Goal: Transaction & Acquisition: Purchase product/service

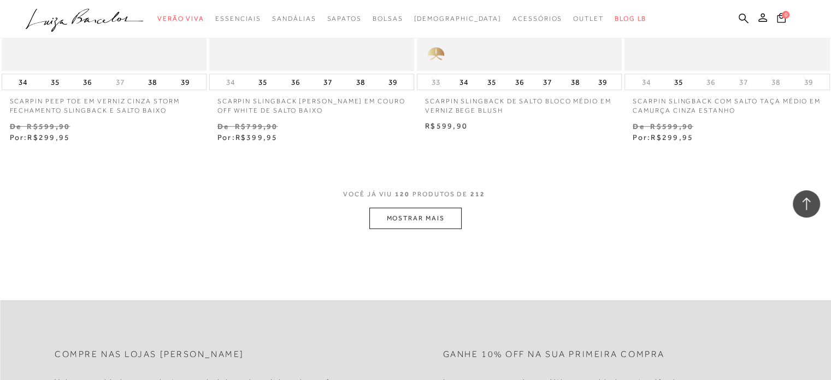
scroll to position [11585, 0]
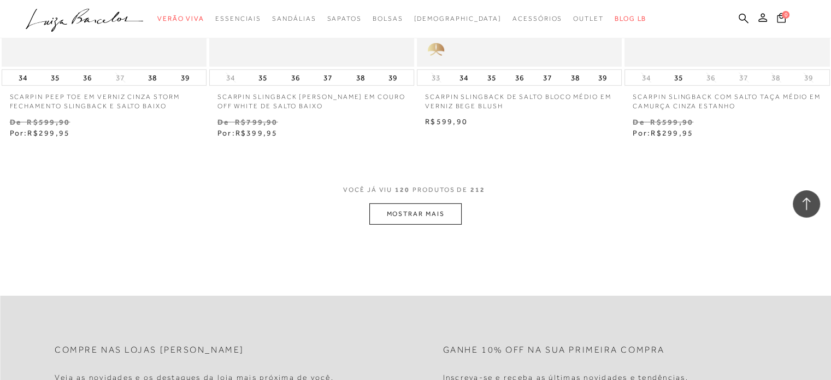
click at [440, 203] on button "MOSTRAR MAIS" at bounding box center [415, 213] width 92 height 21
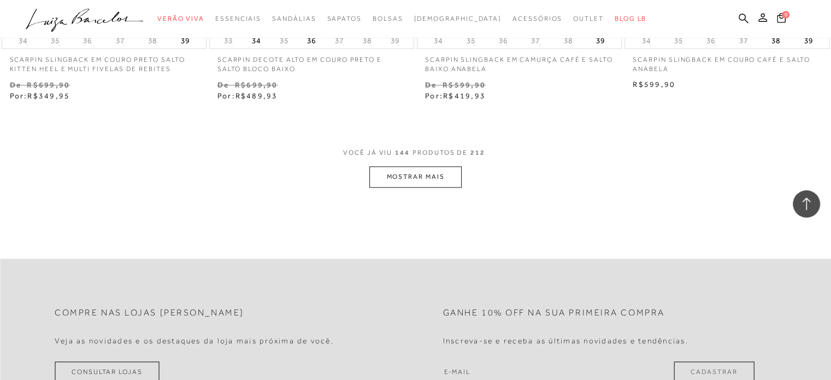
scroll to position [13989, 0]
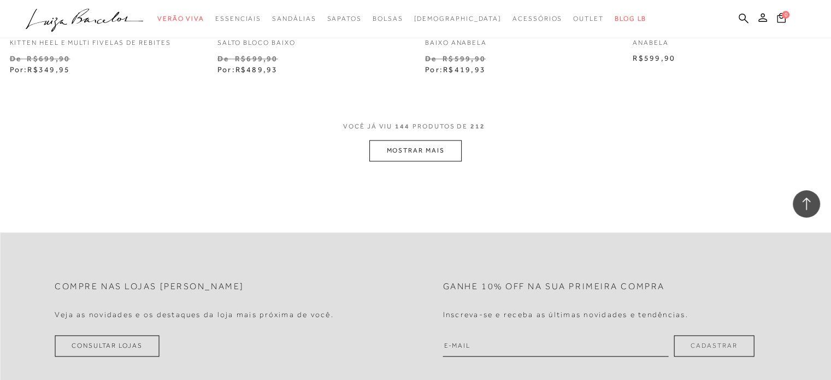
click at [409, 140] on button "MOSTRAR MAIS" at bounding box center [415, 150] width 92 height 21
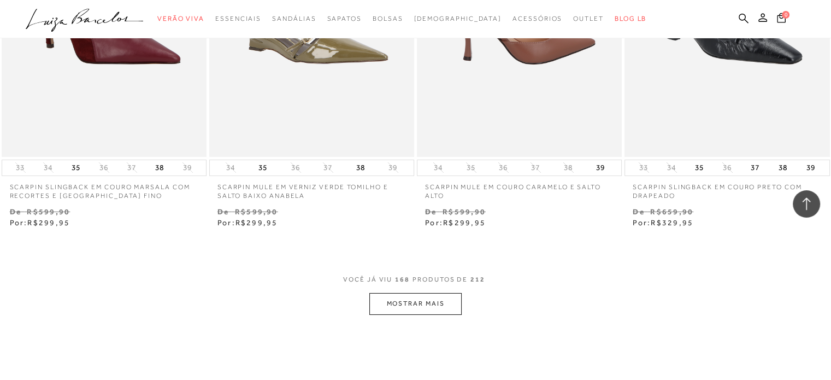
scroll to position [16284, 0]
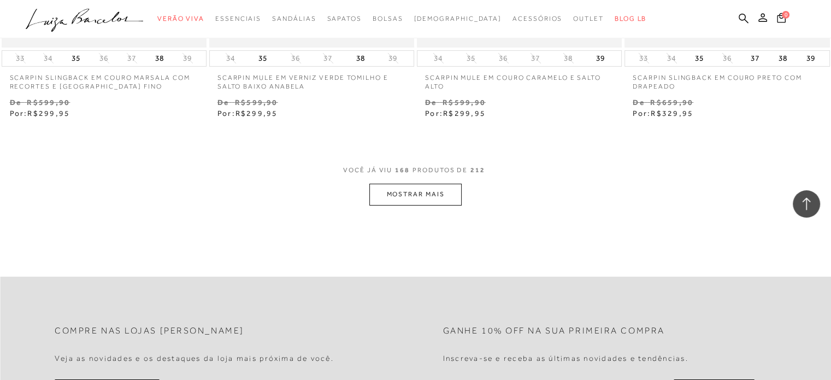
click at [409, 184] on button "MOSTRAR MAIS" at bounding box center [415, 194] width 92 height 21
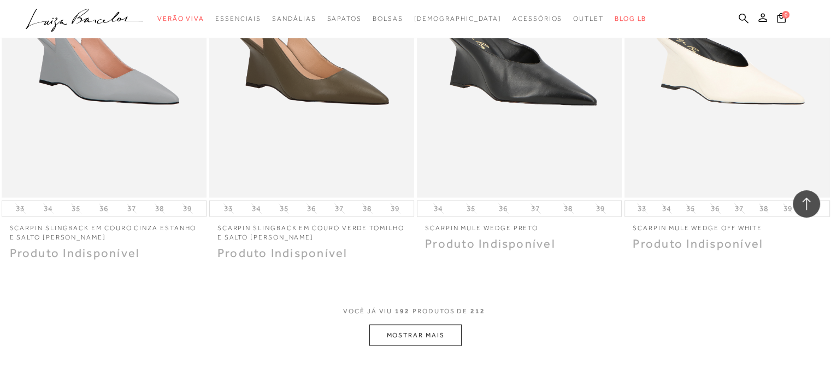
scroll to position [18688, 0]
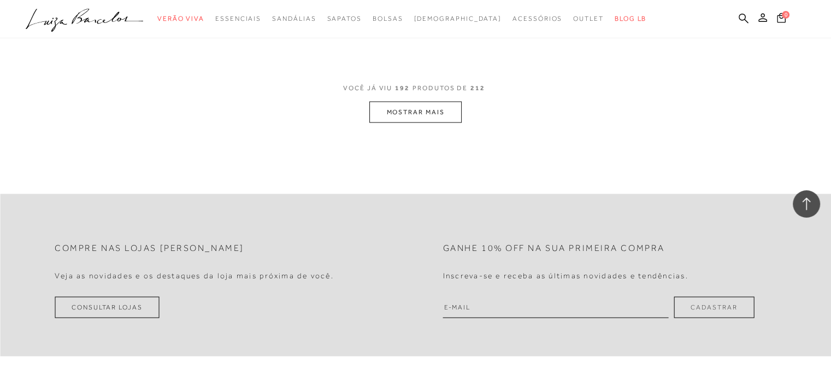
click at [437, 101] on button "MOSTRAR MAIS" at bounding box center [415, 111] width 92 height 21
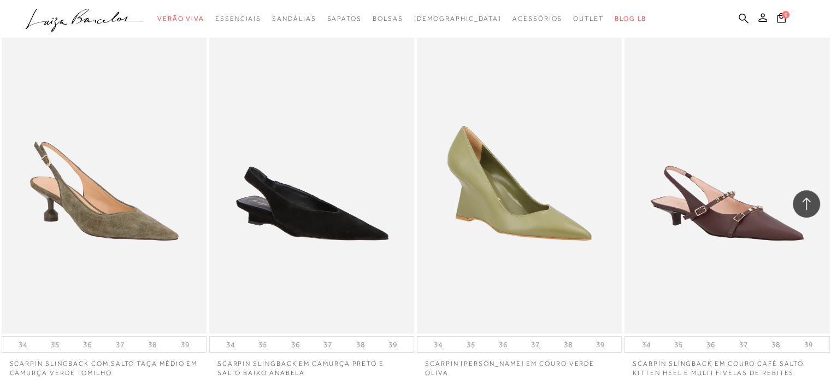
scroll to position [20218, 0]
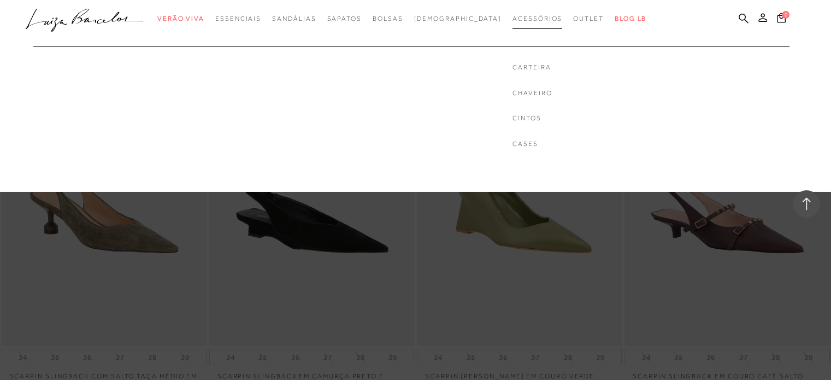
click at [513, 19] on span "Acessórios" at bounding box center [538, 19] width 50 height 8
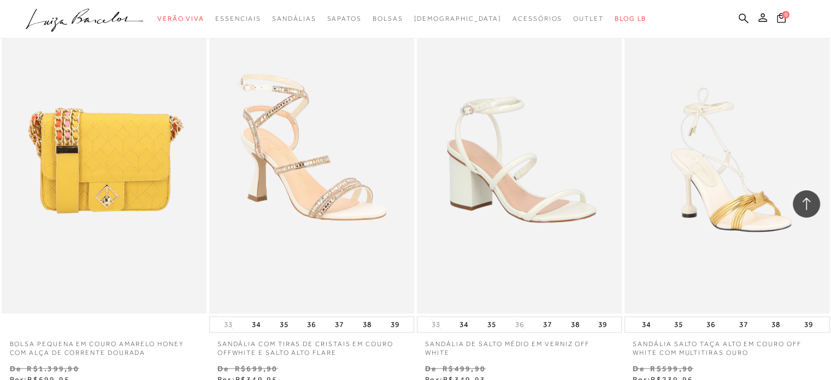
scroll to position [2240, 0]
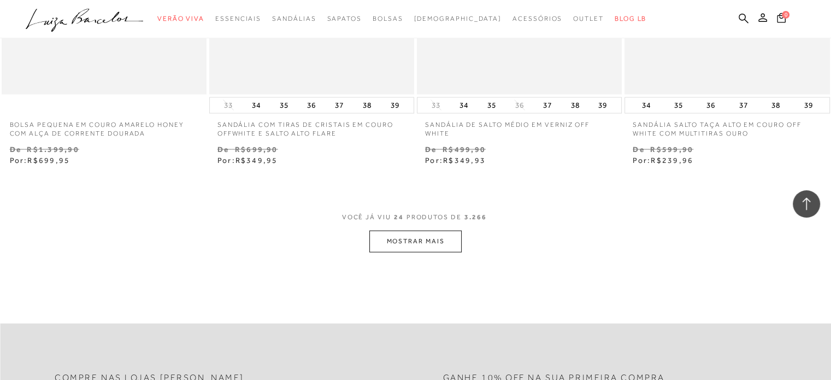
click at [413, 234] on button "MOSTRAR MAIS" at bounding box center [415, 241] width 92 height 21
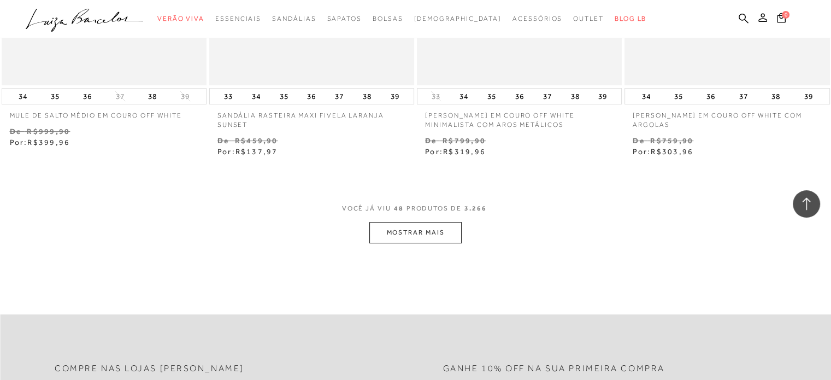
scroll to position [4699, 0]
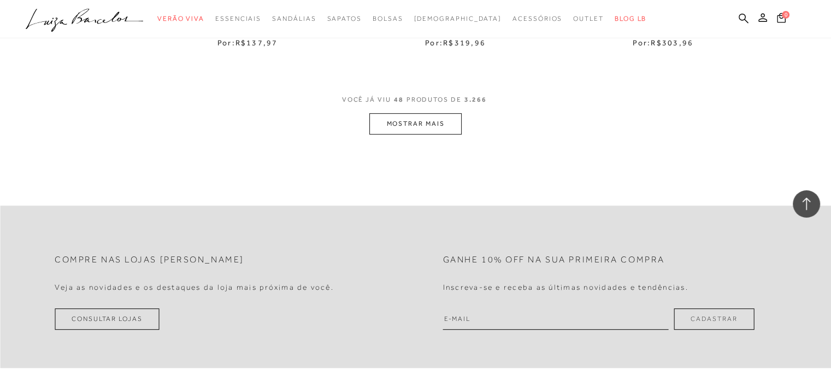
click at [437, 126] on button "MOSTRAR MAIS" at bounding box center [415, 123] width 92 height 21
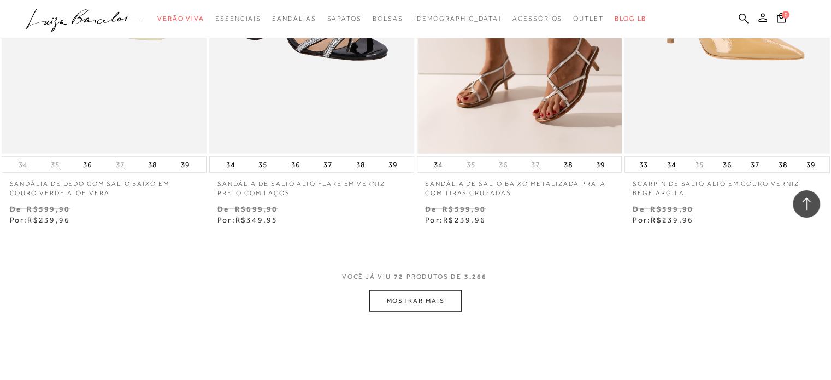
scroll to position [6994, 0]
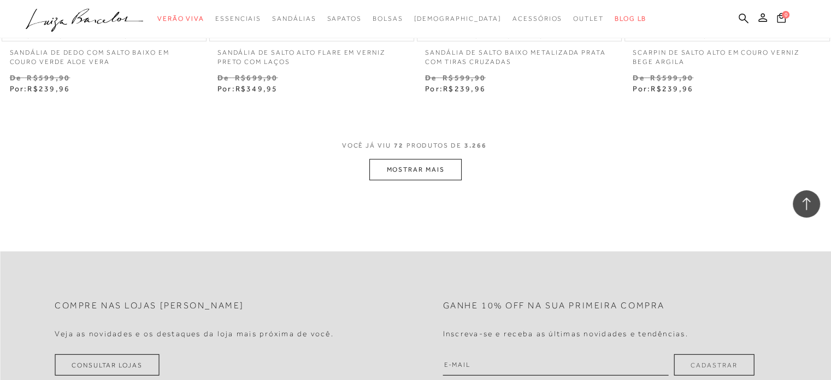
click at [412, 172] on button "MOSTRAR MAIS" at bounding box center [415, 169] width 92 height 21
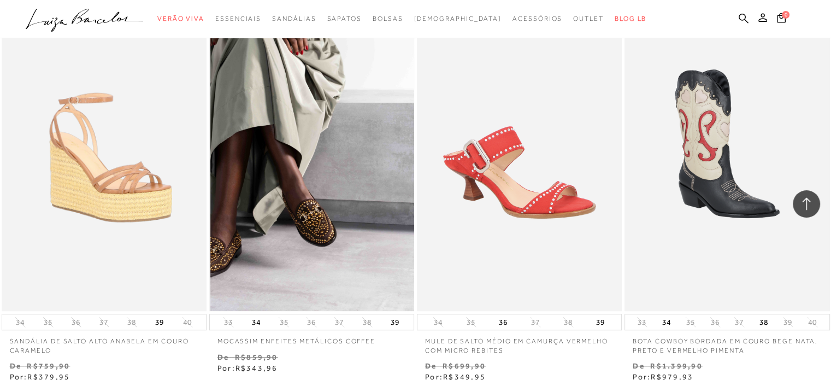
scroll to position [9235, 0]
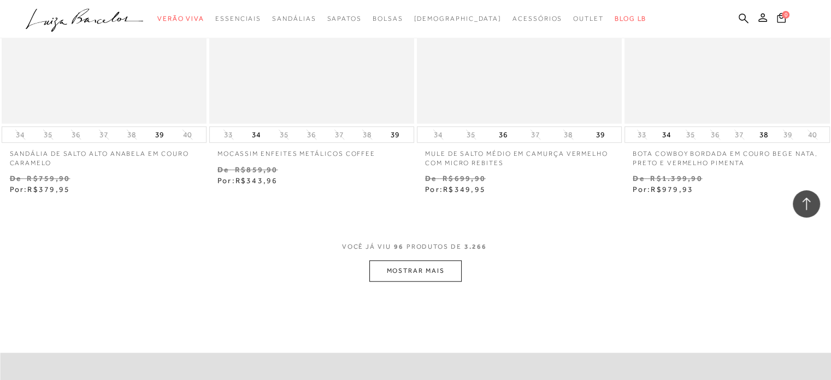
click at [403, 270] on button "MOSTRAR MAIS" at bounding box center [415, 270] width 92 height 21
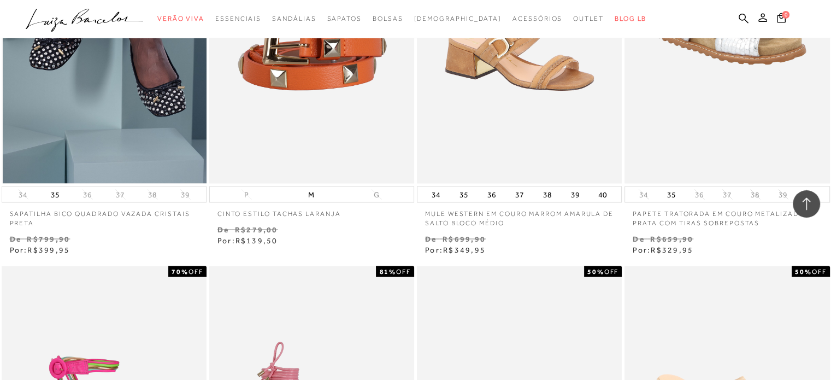
scroll to position [10328, 0]
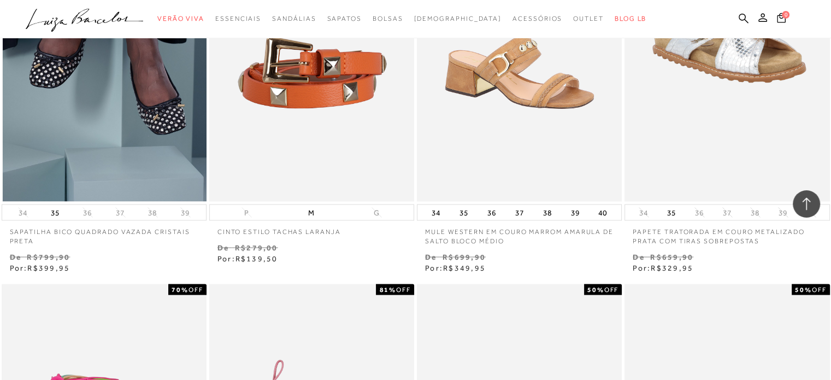
click at [152, 126] on img at bounding box center [105, 47] width 204 height 308
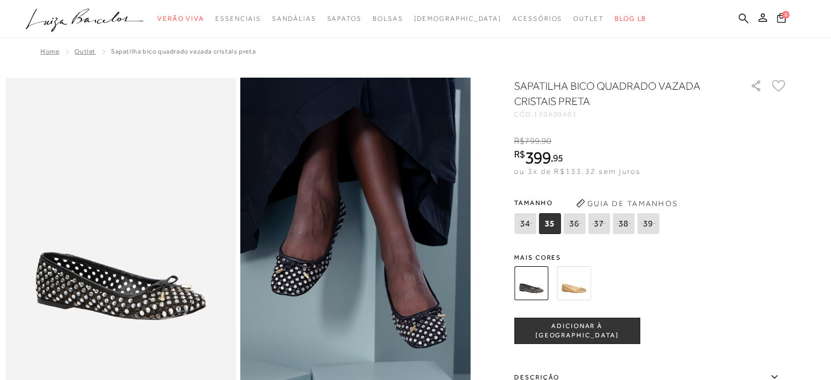
click at [590, 284] on img at bounding box center [574, 283] width 34 height 34
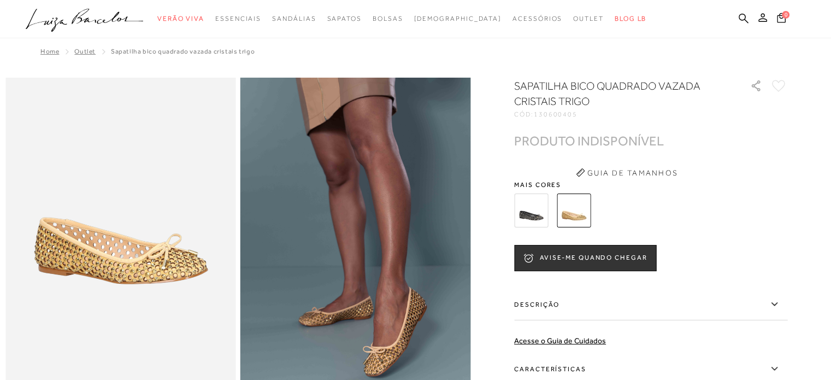
click at [526, 214] on img at bounding box center [531, 210] width 34 height 34
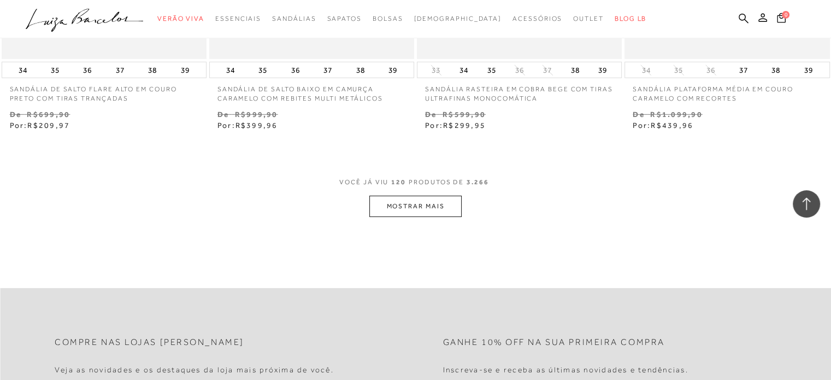
scroll to position [11639, 0]
click at [427, 203] on button "MOSTRAR MAIS" at bounding box center [415, 207] width 92 height 21
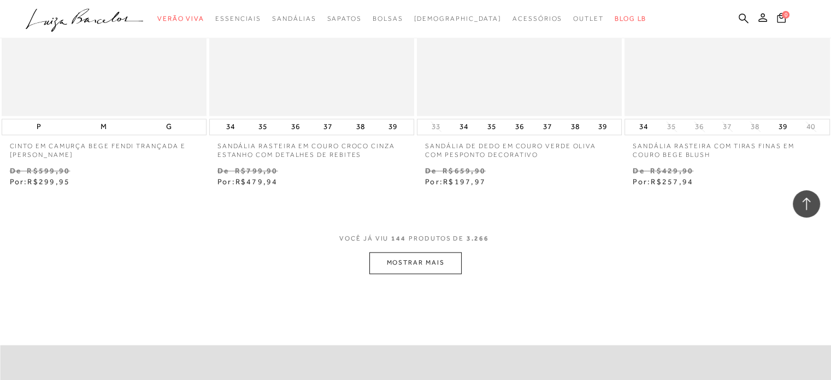
scroll to position [13989, 0]
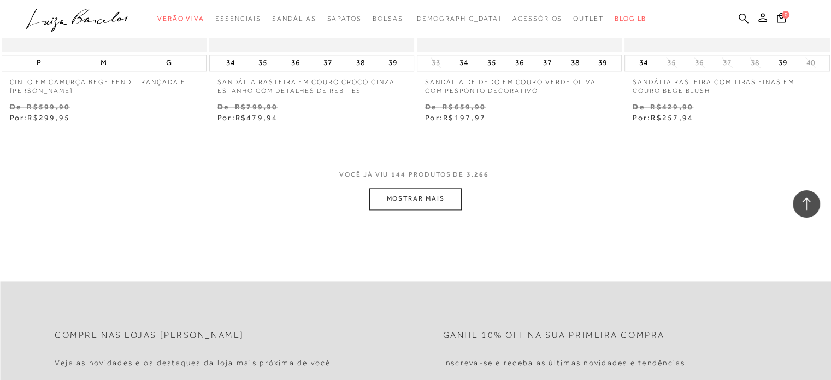
click at [443, 183] on span "VOCÊ JÁ VIU 144 PRODUTOS DE 3.266" at bounding box center [415, 178] width 152 height 20
click at [439, 194] on button "MOSTRAR MAIS" at bounding box center [415, 198] width 92 height 21
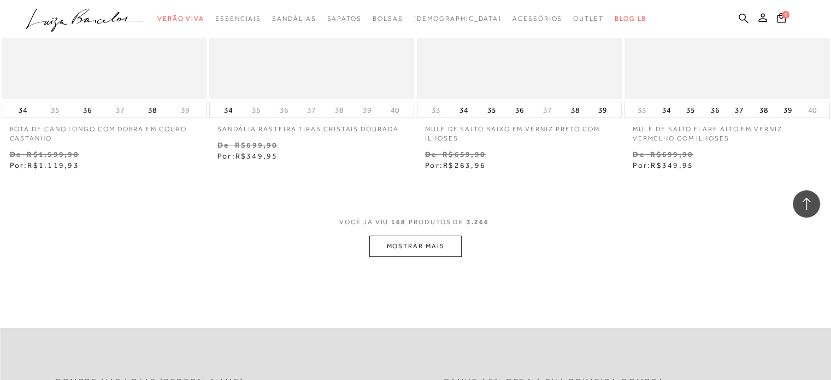
scroll to position [16284, 0]
click at [396, 245] on button "MOSTRAR MAIS" at bounding box center [415, 244] width 92 height 21
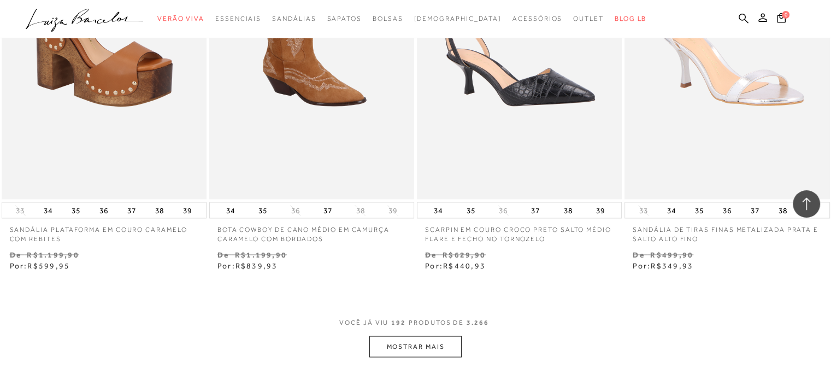
scroll to position [18688, 0]
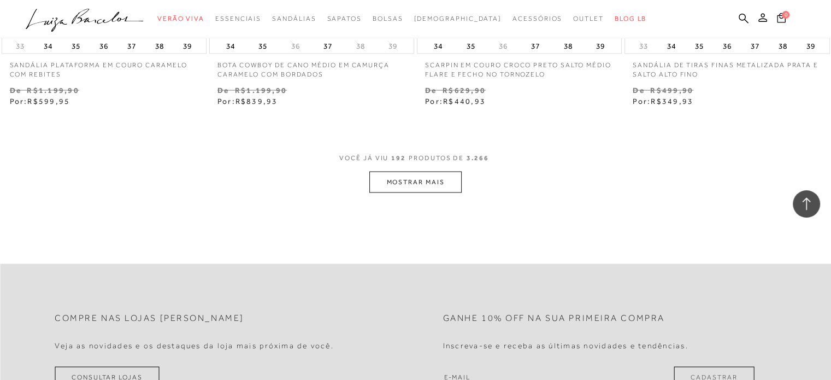
click at [439, 185] on button "MOSTRAR MAIS" at bounding box center [415, 181] width 92 height 21
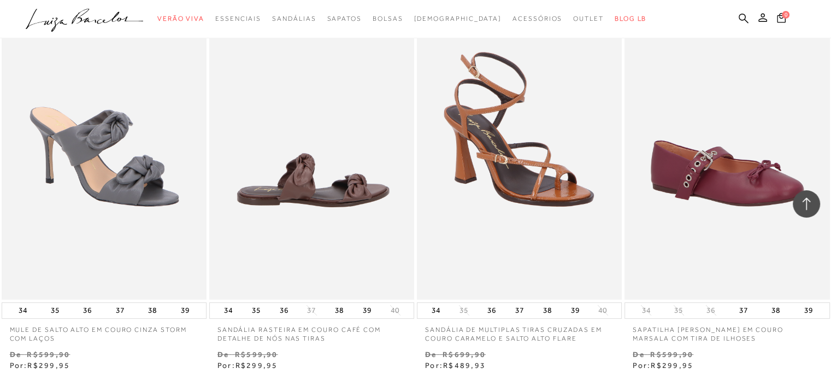
scroll to position [21038, 0]
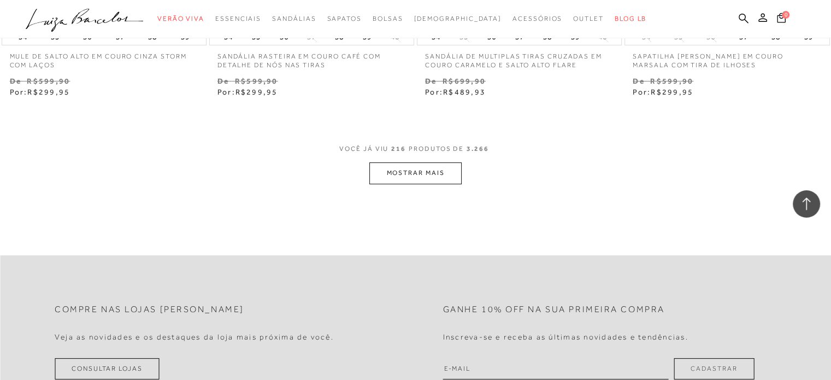
click at [410, 181] on button "MOSTRAR MAIS" at bounding box center [415, 172] width 92 height 21
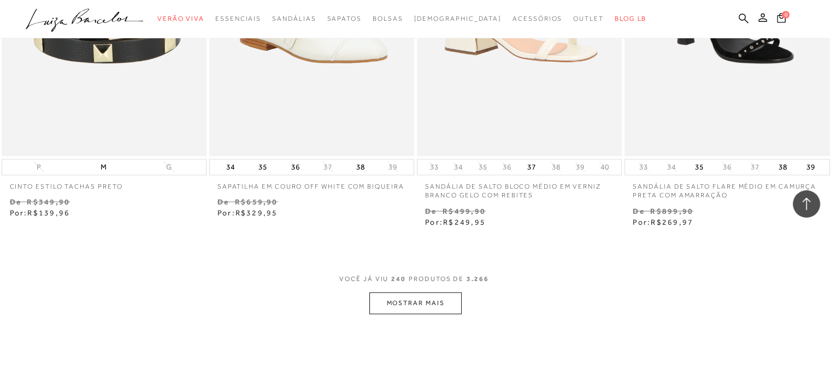
scroll to position [23279, 0]
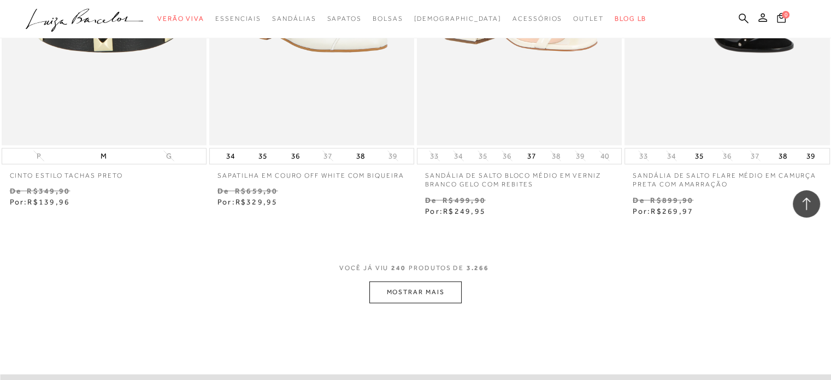
click at [391, 281] on button "MOSTRAR MAIS" at bounding box center [415, 291] width 92 height 21
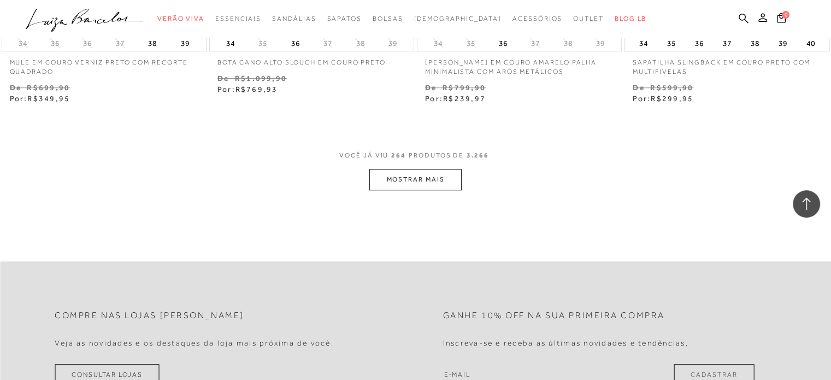
scroll to position [25738, 0]
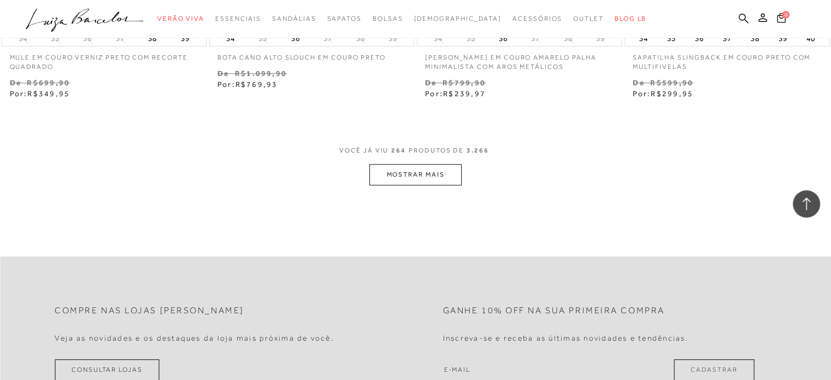
click at [452, 164] on button "MOSTRAR MAIS" at bounding box center [415, 174] width 92 height 21
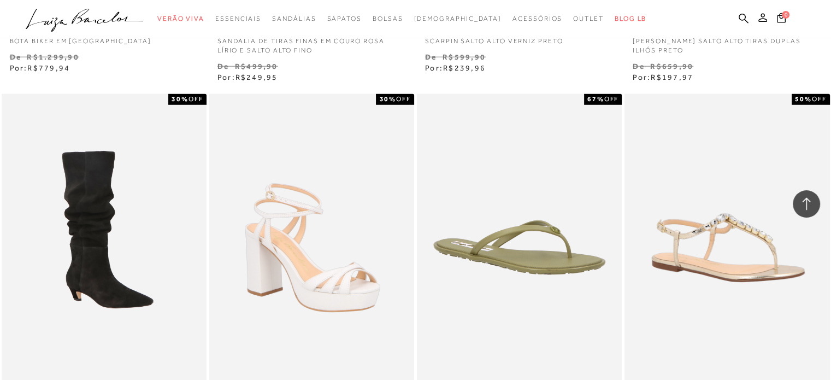
scroll to position [27978, 0]
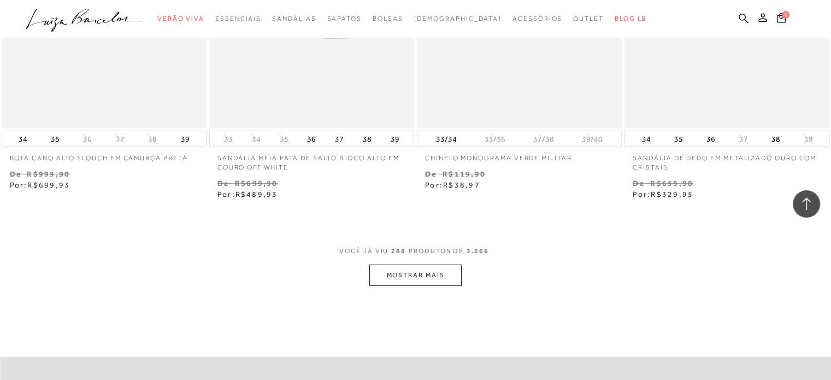
click at [417, 264] on button "MOSTRAR MAIS" at bounding box center [415, 274] width 92 height 21
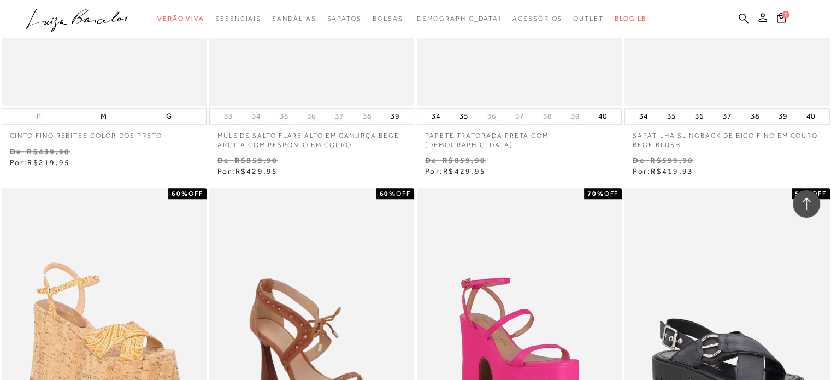
scroll to position [30115, 0]
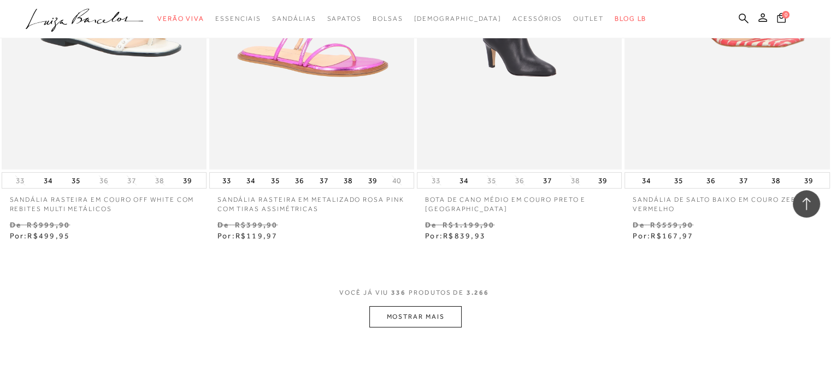
scroll to position [32792, 0]
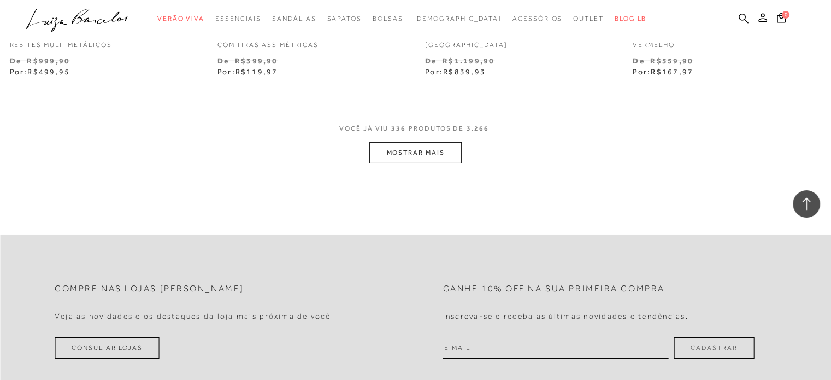
click at [430, 142] on button "MOSTRAR MAIS" at bounding box center [415, 152] width 92 height 21
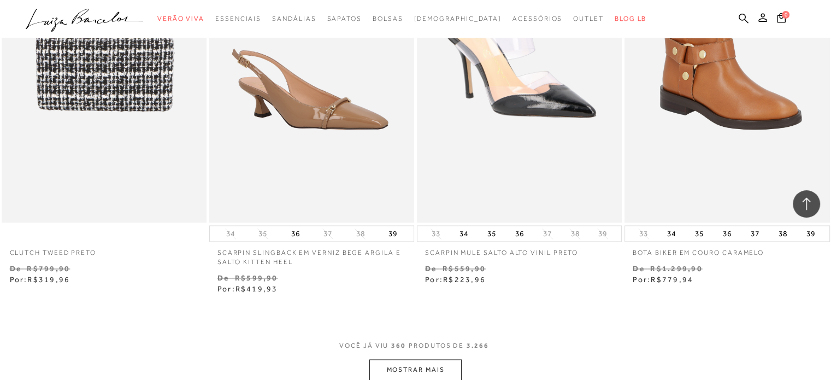
scroll to position [34978, 0]
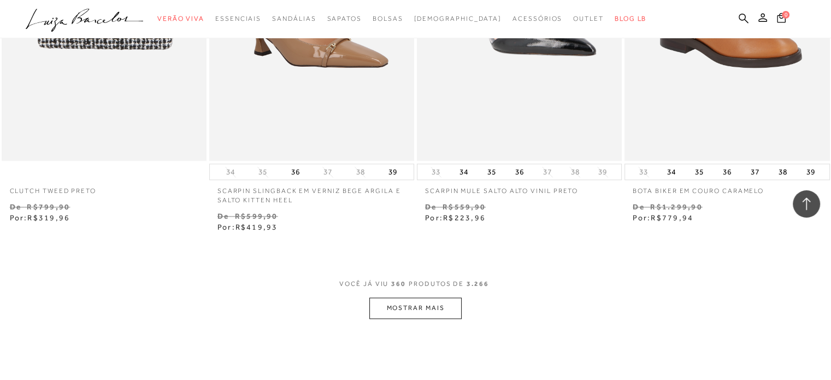
click at [427, 297] on button "MOSTRAR MAIS" at bounding box center [415, 307] width 92 height 21
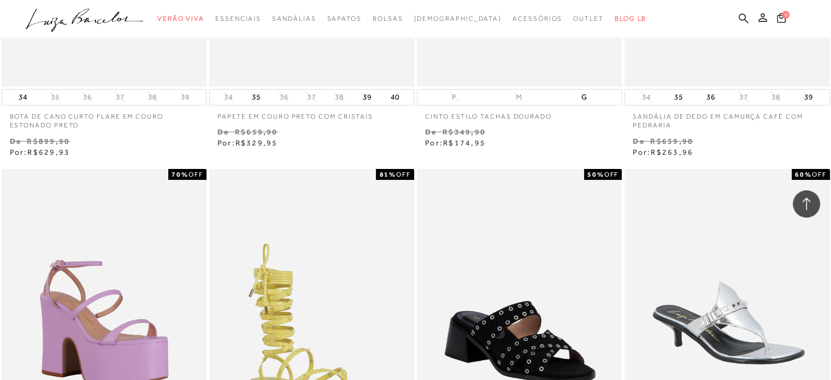
scroll to position [37109, 0]
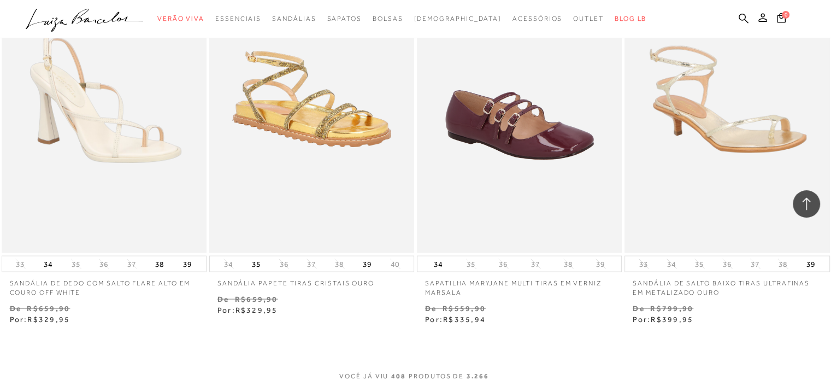
scroll to position [39896, 0]
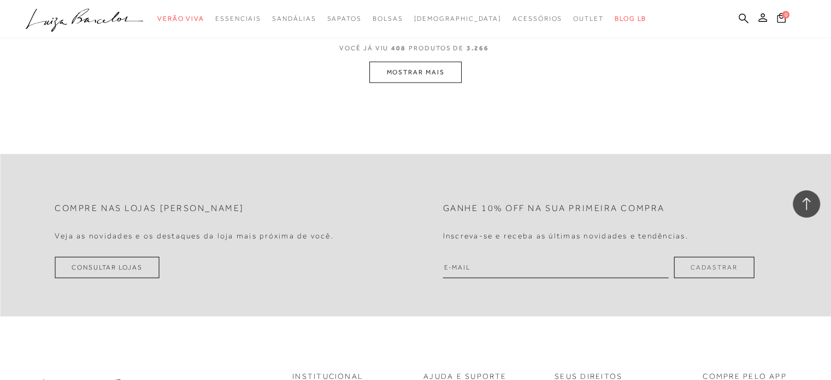
click at [427, 62] on button "MOSTRAR MAIS" at bounding box center [415, 72] width 92 height 21
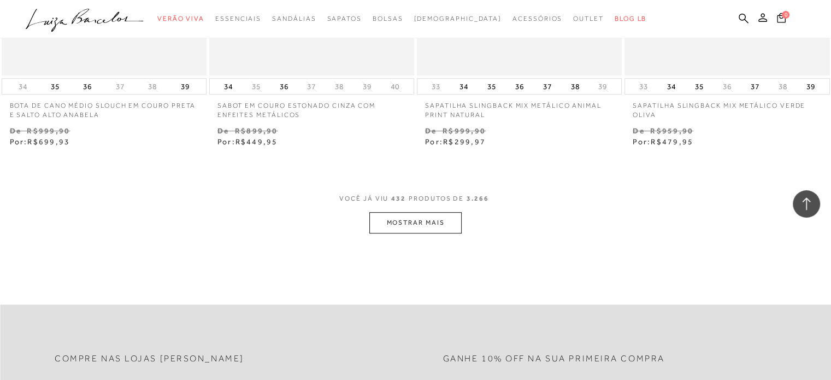
scroll to position [42032, 0]
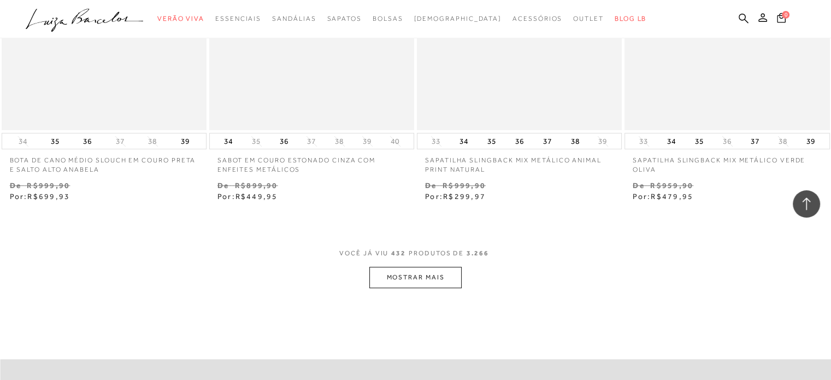
click at [422, 267] on button "MOSTRAR MAIS" at bounding box center [415, 277] width 92 height 21
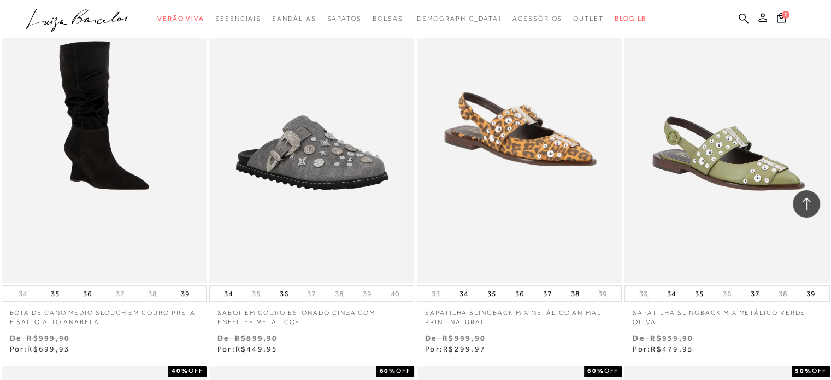
scroll to position [44464, 0]
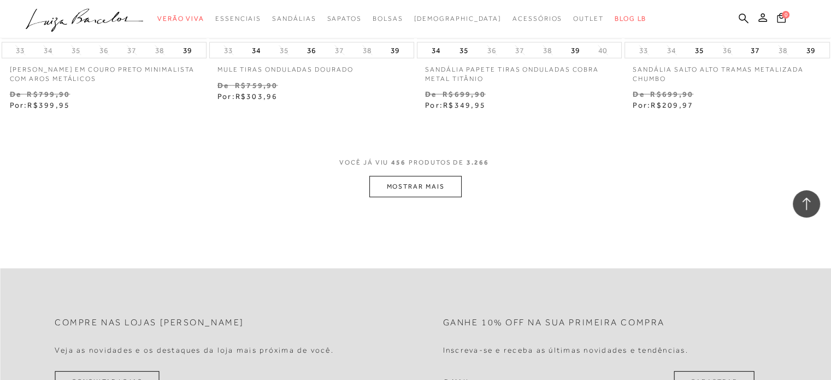
click at [387, 176] on button "MOSTRAR MAIS" at bounding box center [415, 186] width 92 height 21
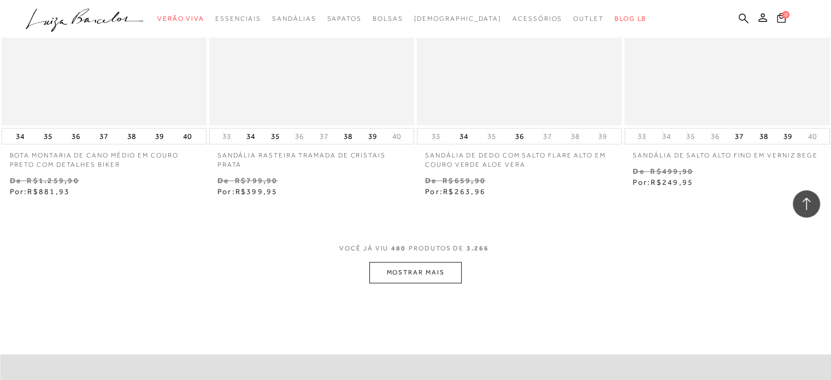
scroll to position [46759, 0]
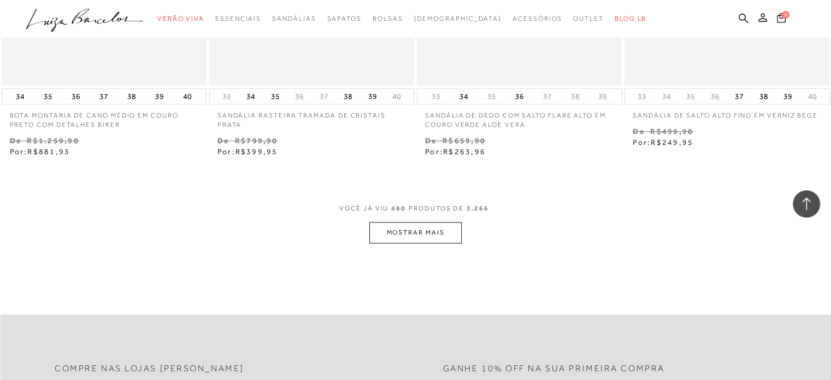
click at [439, 222] on button "MOSTRAR MAIS" at bounding box center [415, 232] width 92 height 21
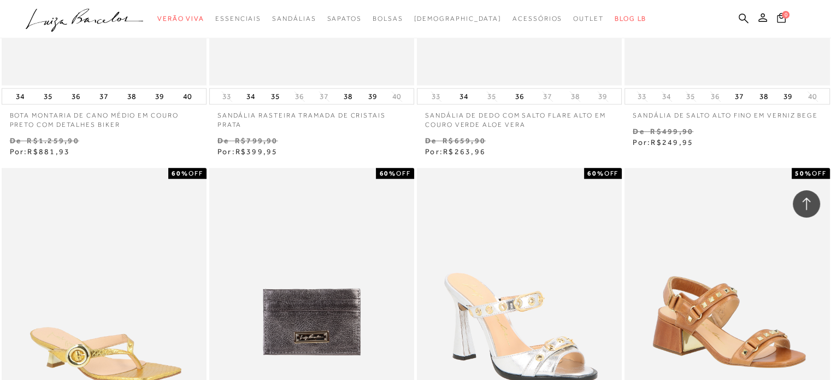
click at [817, 126] on div "Venda De R$499,90 Por: R$249,95" at bounding box center [727, 137] width 205 height 22
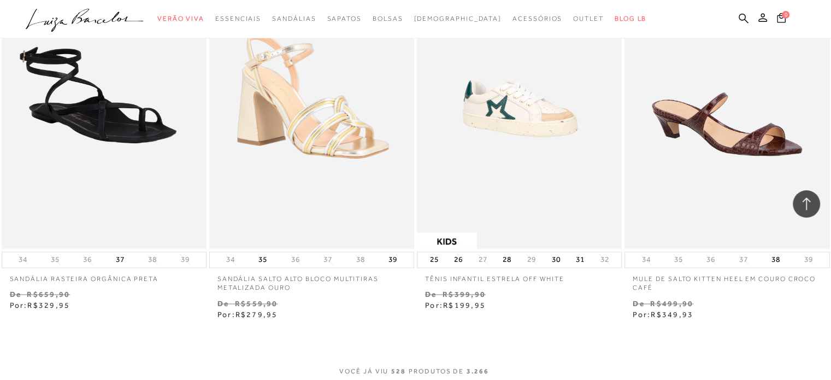
scroll to position [51516, 0]
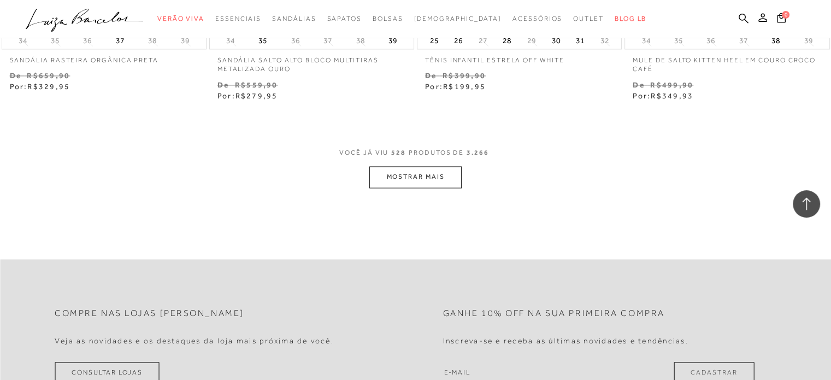
click at [431, 166] on button "MOSTRAR MAIS" at bounding box center [415, 176] width 92 height 21
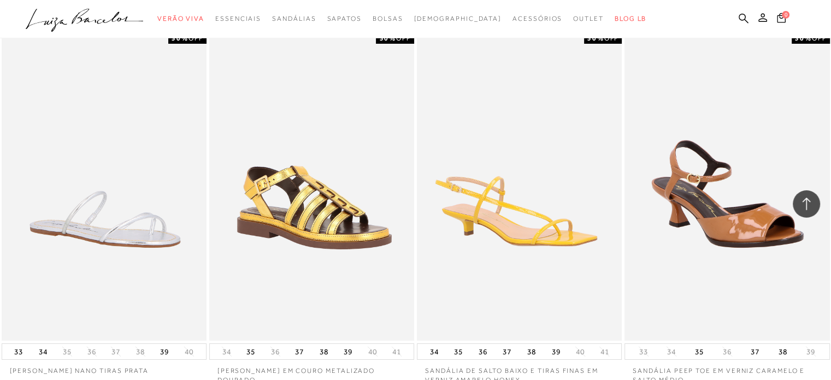
scroll to position [53816, 0]
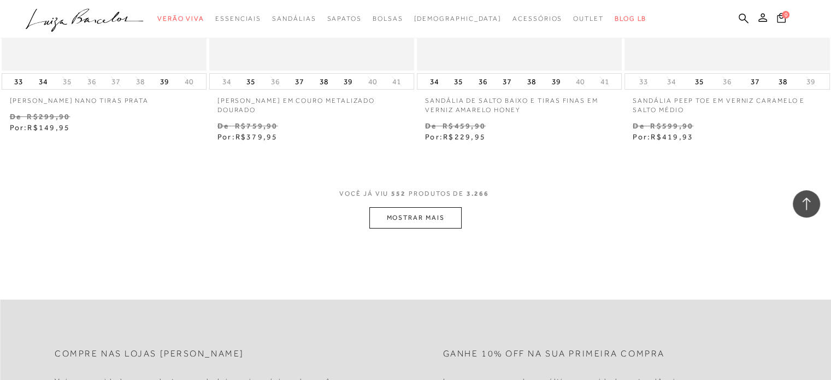
click at [441, 207] on button "MOSTRAR MAIS" at bounding box center [415, 217] width 92 height 21
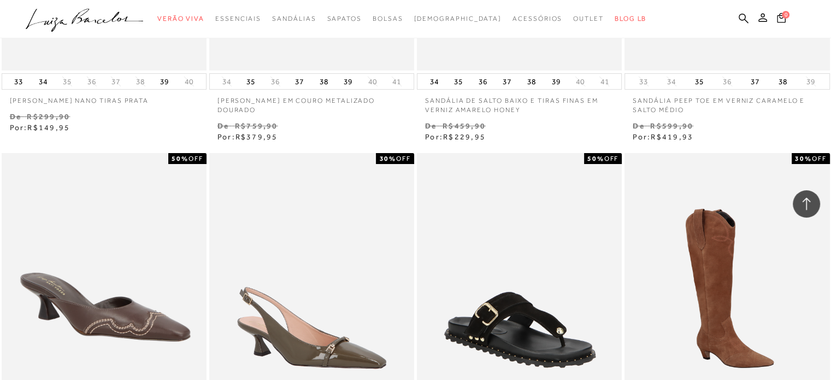
click at [778, 120] on div "Venda De R$599,90 Por: R$419,93" at bounding box center [727, 131] width 205 height 22
